Goal: Task Accomplishment & Management: Manage account settings

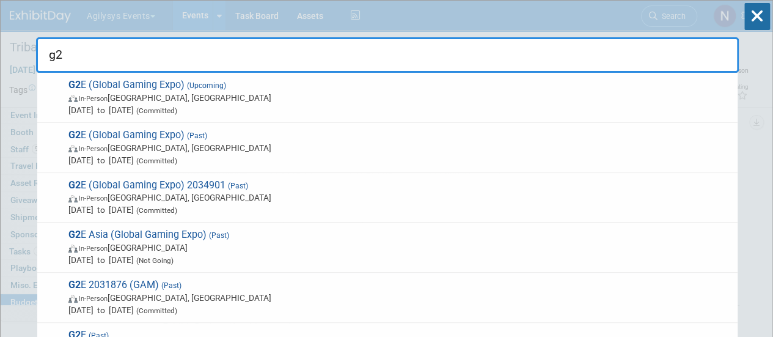
type input "g2e"
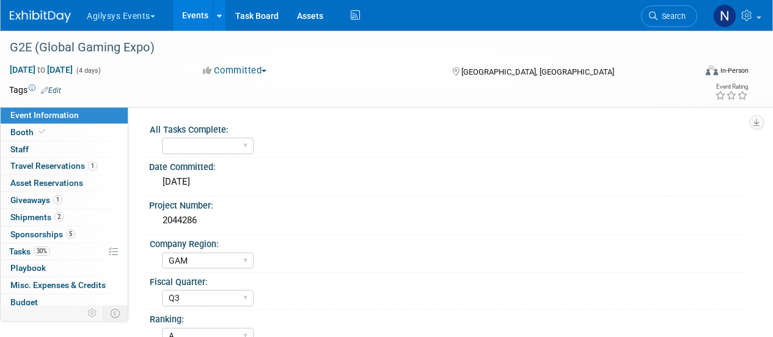
select select "GAM"
select select "Q3"
select select "A"
select select "Yes"
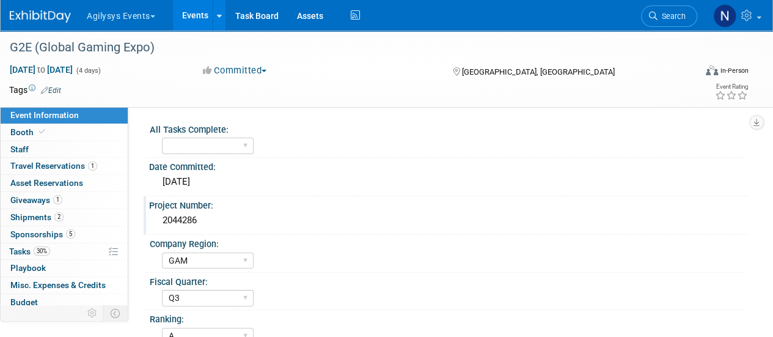
click at [193, 216] on div "2044286" at bounding box center [448, 220] width 581 height 19
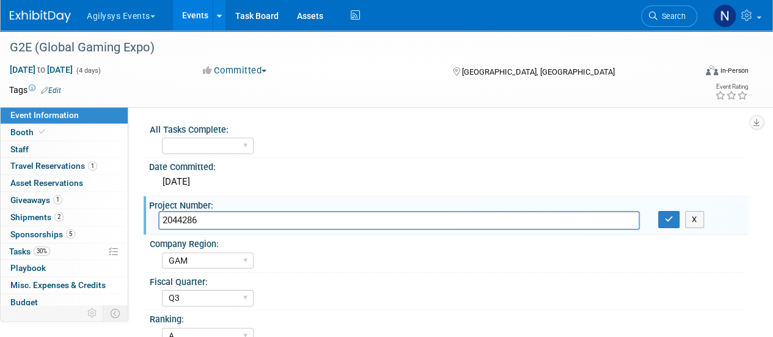
click at [193, 216] on input "2044286" at bounding box center [399, 220] width 482 height 19
click at [78, 130] on link "Booth" at bounding box center [64, 132] width 127 height 17
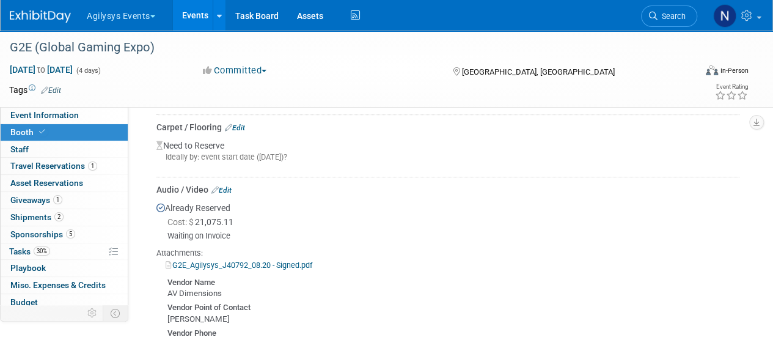
scroll to position [353, 0]
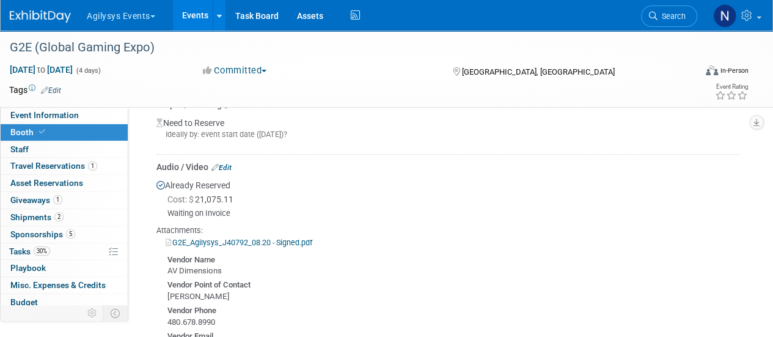
click at [227, 164] on link "Edit" at bounding box center [221, 167] width 20 height 9
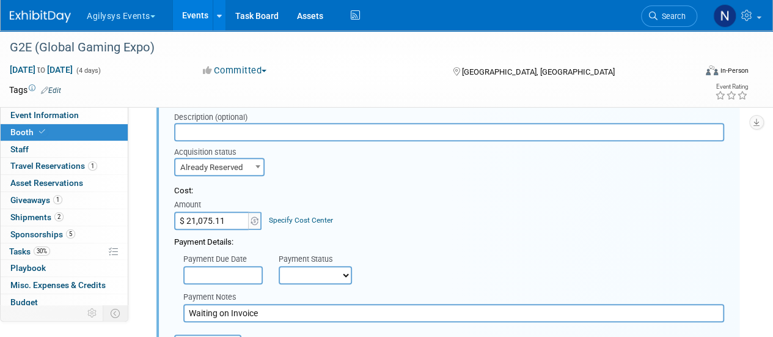
scroll to position [443, 0]
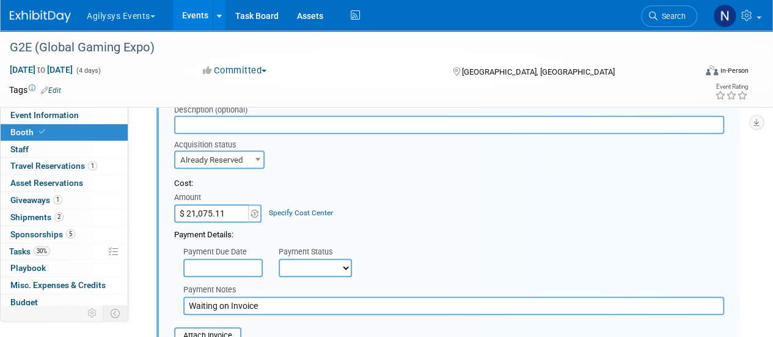
click at [251, 267] on input "text" at bounding box center [222, 268] width 79 height 18
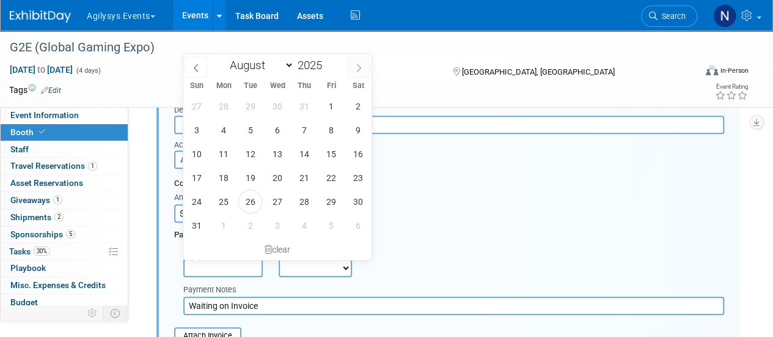
click at [351, 70] on span at bounding box center [359, 67] width 22 height 21
select select "8"
click at [334, 155] on span "19" at bounding box center [331, 154] width 24 height 24
type input "Sep 19, 2025"
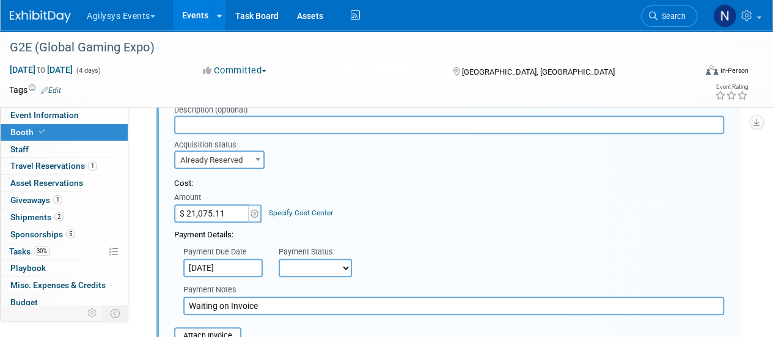
scroll to position [457, 0]
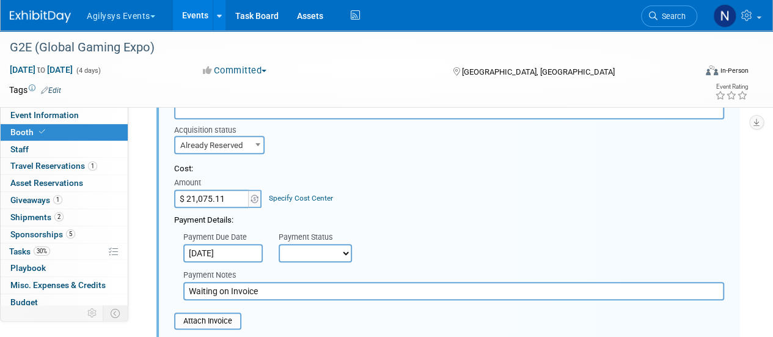
drag, startPoint x: 296, startPoint y: 288, endPoint x: 153, endPoint y: 284, distance: 142.5
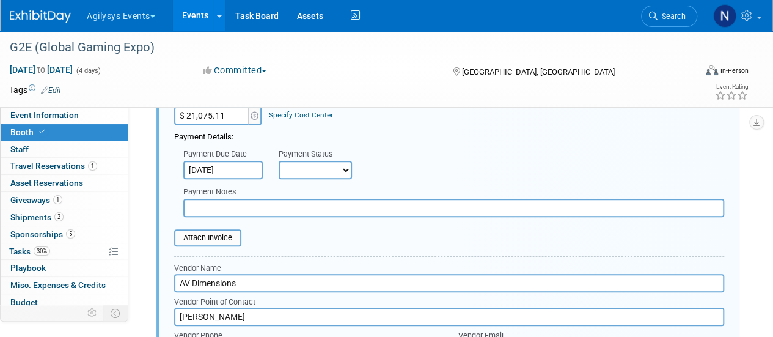
scroll to position [548, 0]
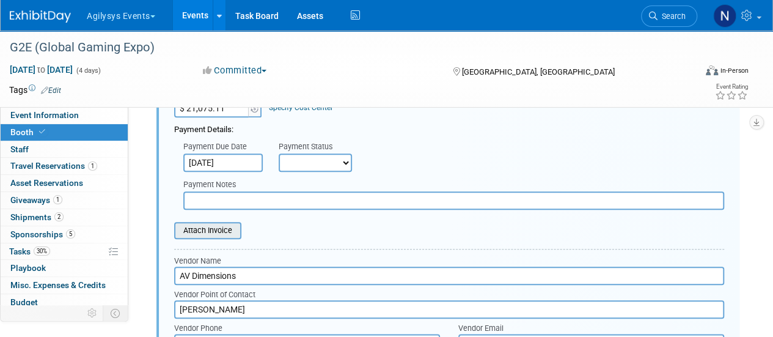
click at [233, 227] on input "file" at bounding box center [167, 230] width 145 height 15
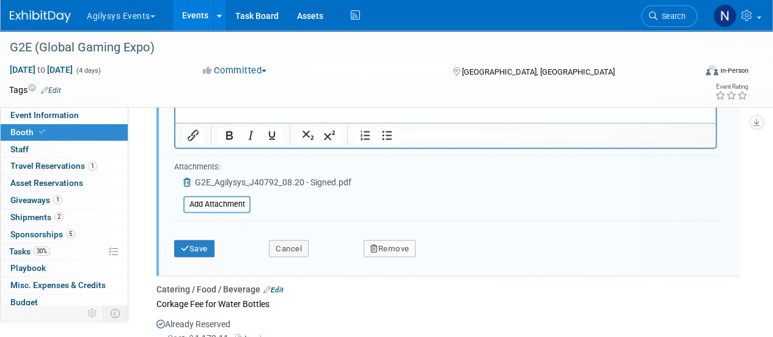
scroll to position [933, 0]
click at [197, 247] on button "Save" at bounding box center [194, 246] width 40 height 17
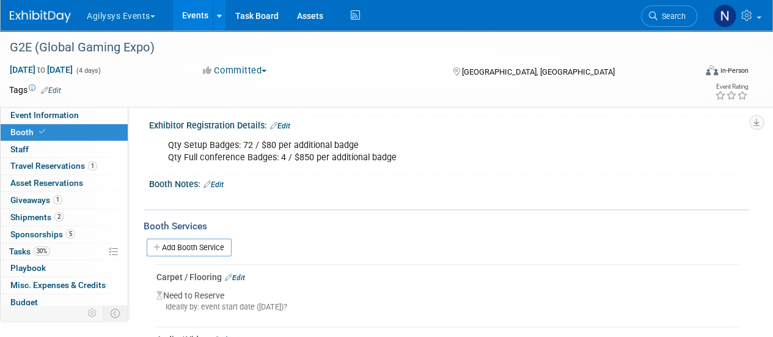
scroll to position [174, 0]
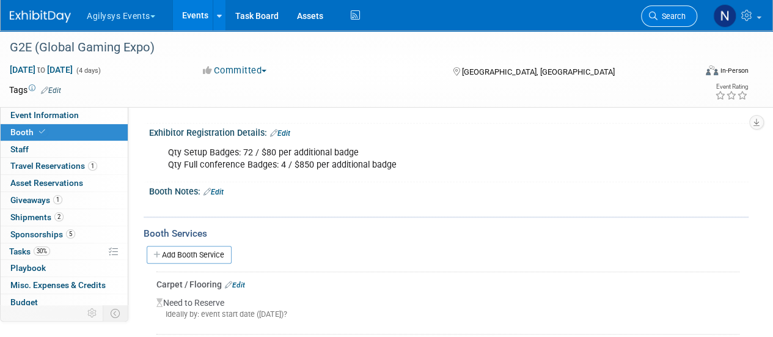
click at [670, 16] on span "Search" at bounding box center [672, 16] width 28 height 9
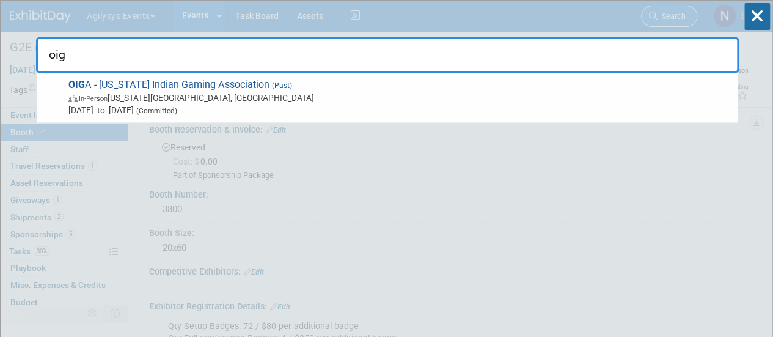
type input "oiga"
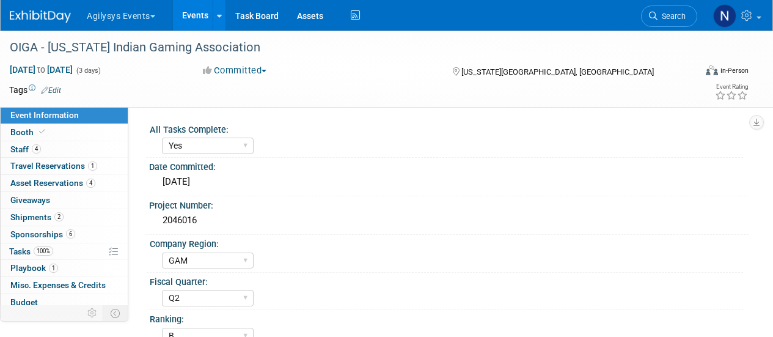
select select "Yes"
select select "GAM"
select select "Q2"
select select "B"
select select "Yes"
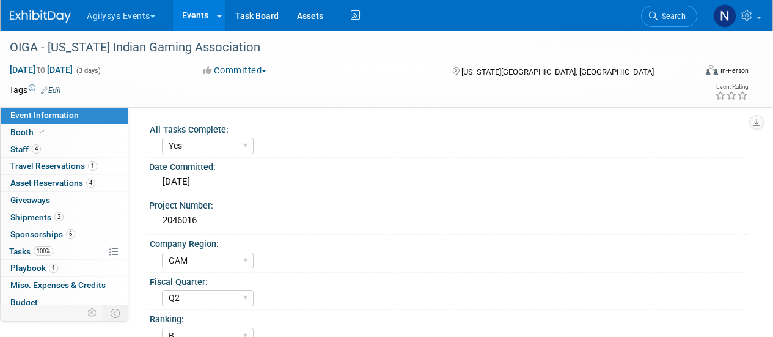
select select "Yes"
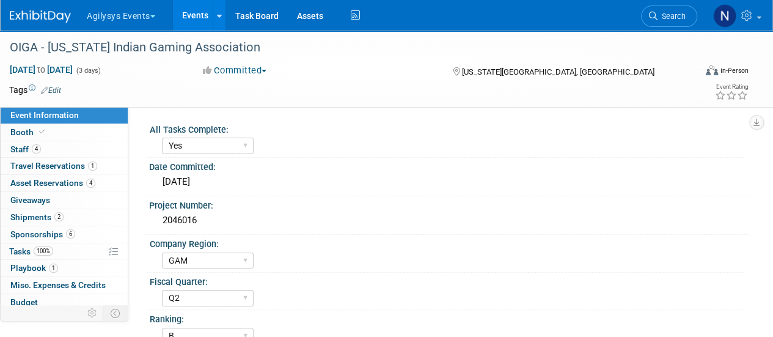
click at [362, 77] on div "Jul 14, 2025 to Jul 16, 2025 (3 days) Jul 14, 2025 to Jul 16, 2025 Committed Co…" at bounding box center [379, 73] width 758 height 18
click at [655, 14] on icon at bounding box center [653, 16] width 9 height 9
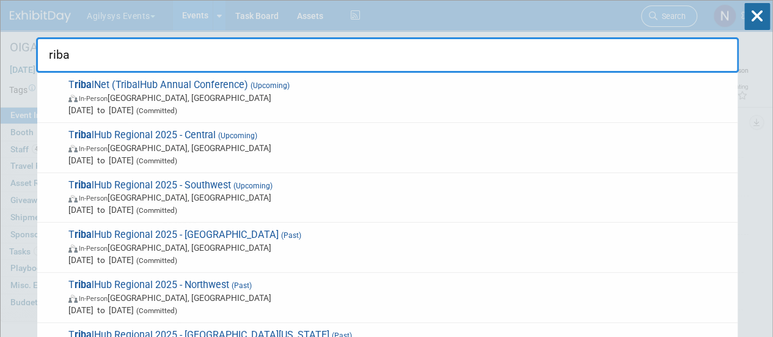
type input "ribal"
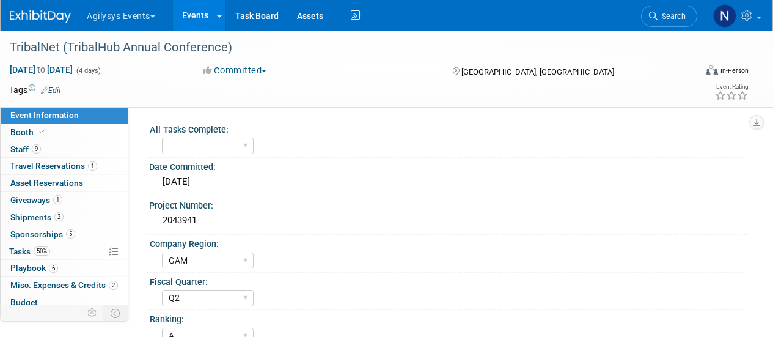
select select "GAM"
select select "Q2"
select select "A"
select select "Yes"
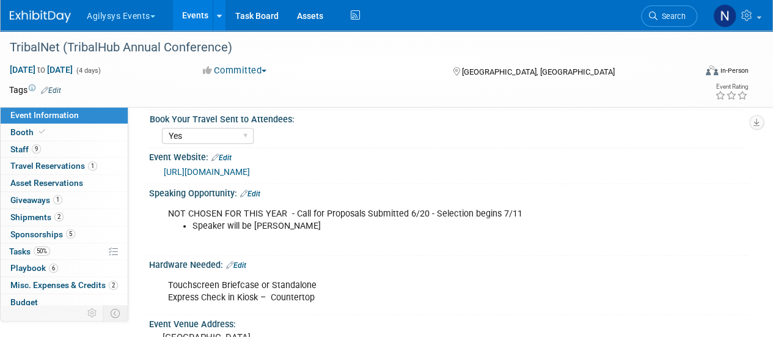
scroll to position [296, 0]
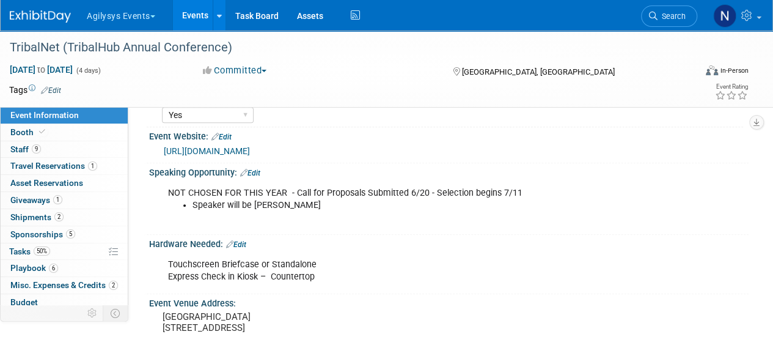
click at [243, 243] on link "Edit" at bounding box center [236, 244] width 20 height 9
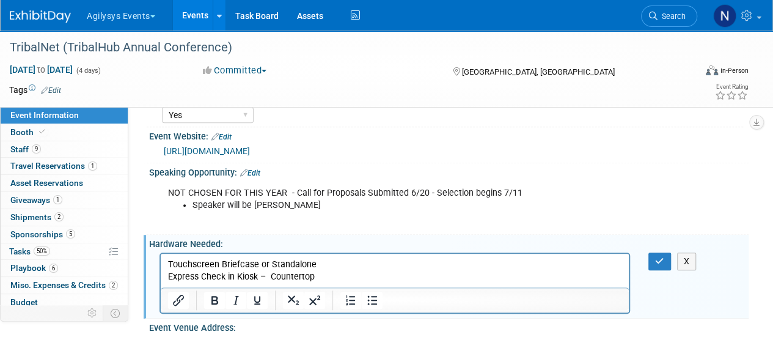
scroll to position [0, 0]
click at [678, 263] on button "X" at bounding box center [687, 261] width 20 height 18
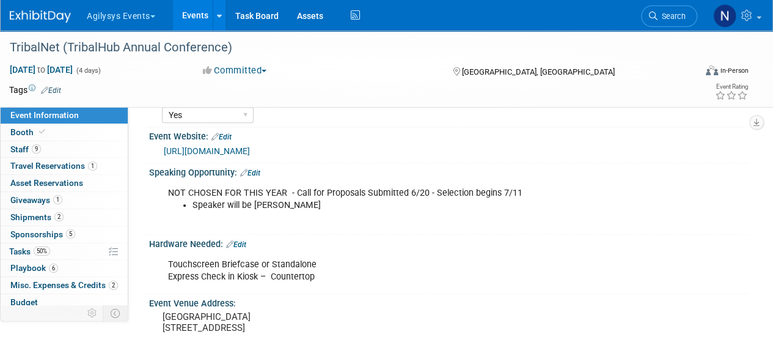
click at [260, 272] on p "Touchscreen Briefcase or Standalone Express Check in Kiosk – Countertop" at bounding box center [395, 271] width 455 height 24
click at [243, 240] on link "Edit" at bounding box center [236, 244] width 20 height 9
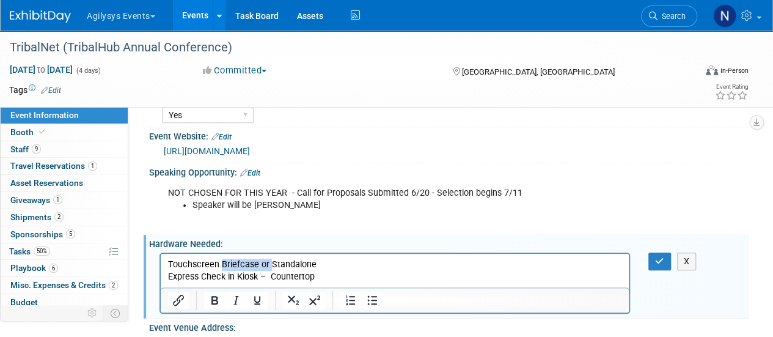
drag, startPoint x: 270, startPoint y: 262, endPoint x: 220, endPoint y: 263, distance: 50.1
click at [220, 263] on p "Touchscreen Briefcase or Standalone Express Check in Kiosk – Countertop" at bounding box center [395, 270] width 454 height 24
click at [291, 265] on p "Touchscreen Standalone Express Check in Kiosk – Countertop" at bounding box center [395, 270] width 454 height 24
click at [660, 259] on icon "button" at bounding box center [659, 261] width 9 height 9
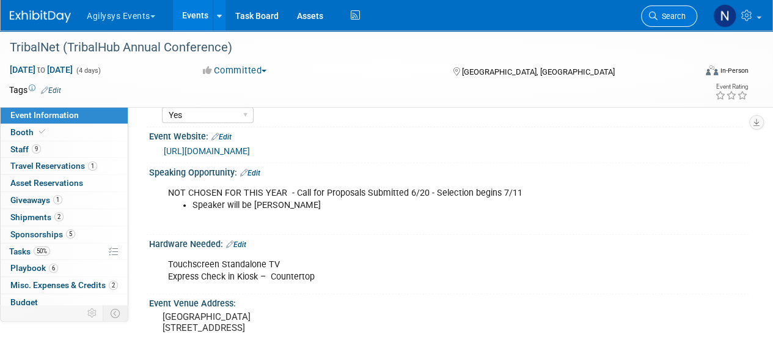
click at [652, 14] on icon at bounding box center [653, 16] width 9 height 9
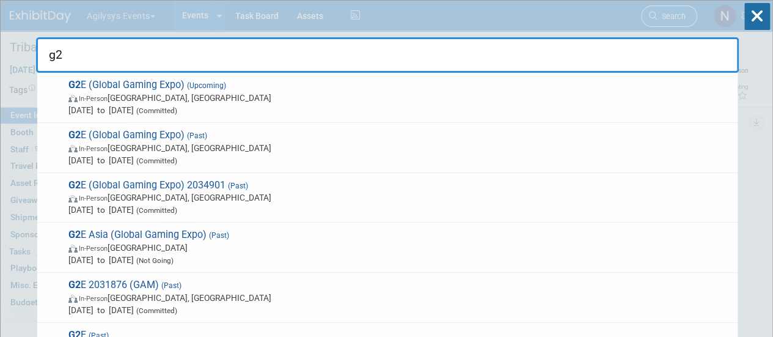
type input "g2e"
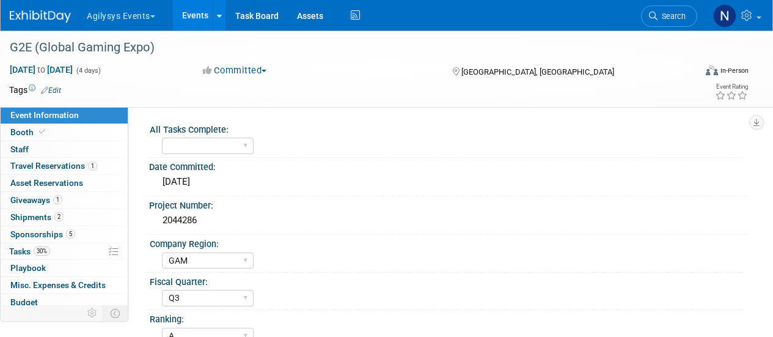
select select "GAM"
select select "Q3"
select select "A"
select select "Yes"
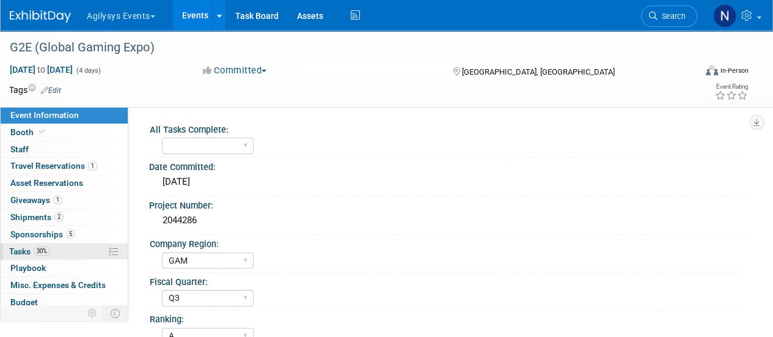
click at [78, 246] on link "30% Tasks 30%" at bounding box center [64, 251] width 127 height 17
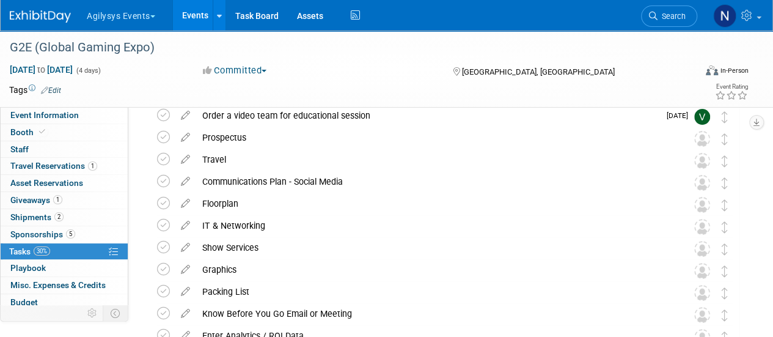
scroll to position [77, 0]
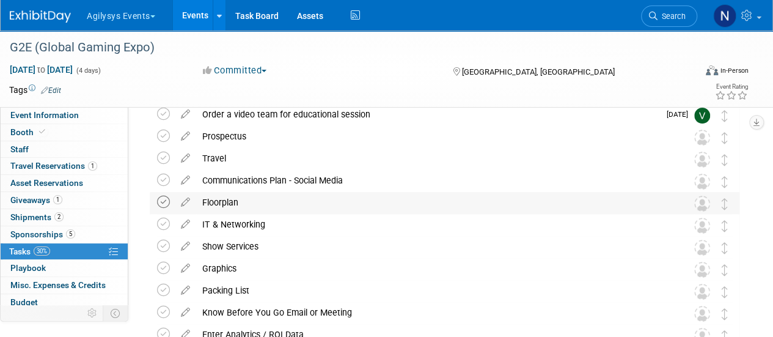
click at [165, 202] on icon at bounding box center [163, 202] width 13 height 13
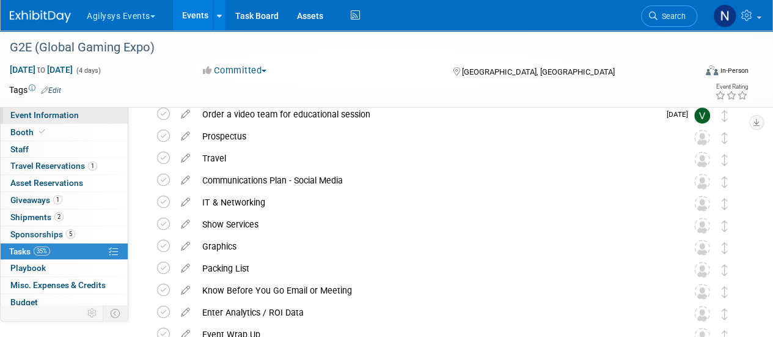
click at [103, 113] on link "Event Information" at bounding box center [64, 115] width 127 height 17
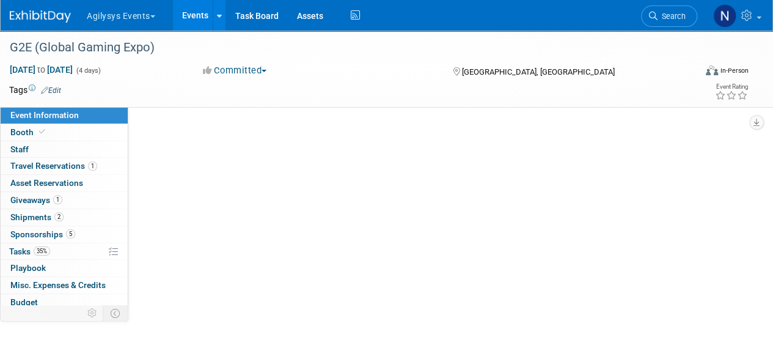
scroll to position [0, 0]
select select "GAM"
select select "Q3"
select select "A"
select select "Yes"
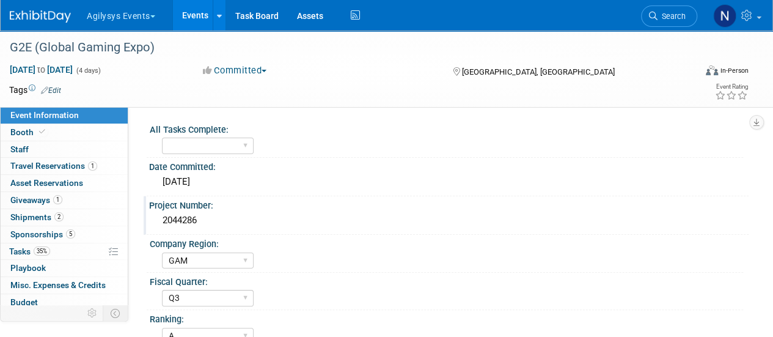
click at [195, 222] on div "2044286" at bounding box center [448, 220] width 581 height 19
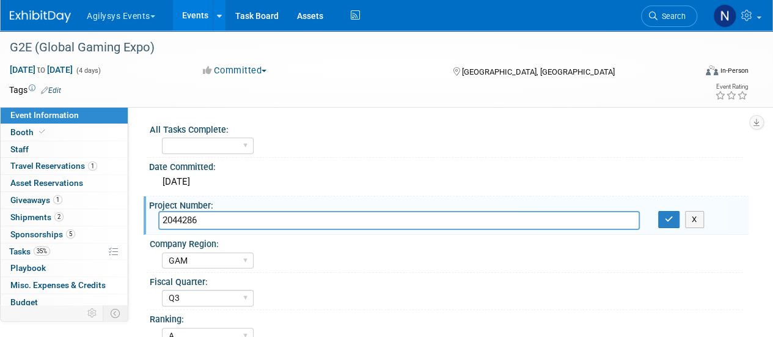
click at [195, 222] on input "2044286" at bounding box center [399, 220] width 482 height 19
click at [697, 215] on button "X" at bounding box center [694, 219] width 19 height 17
